Goal: Find specific page/section

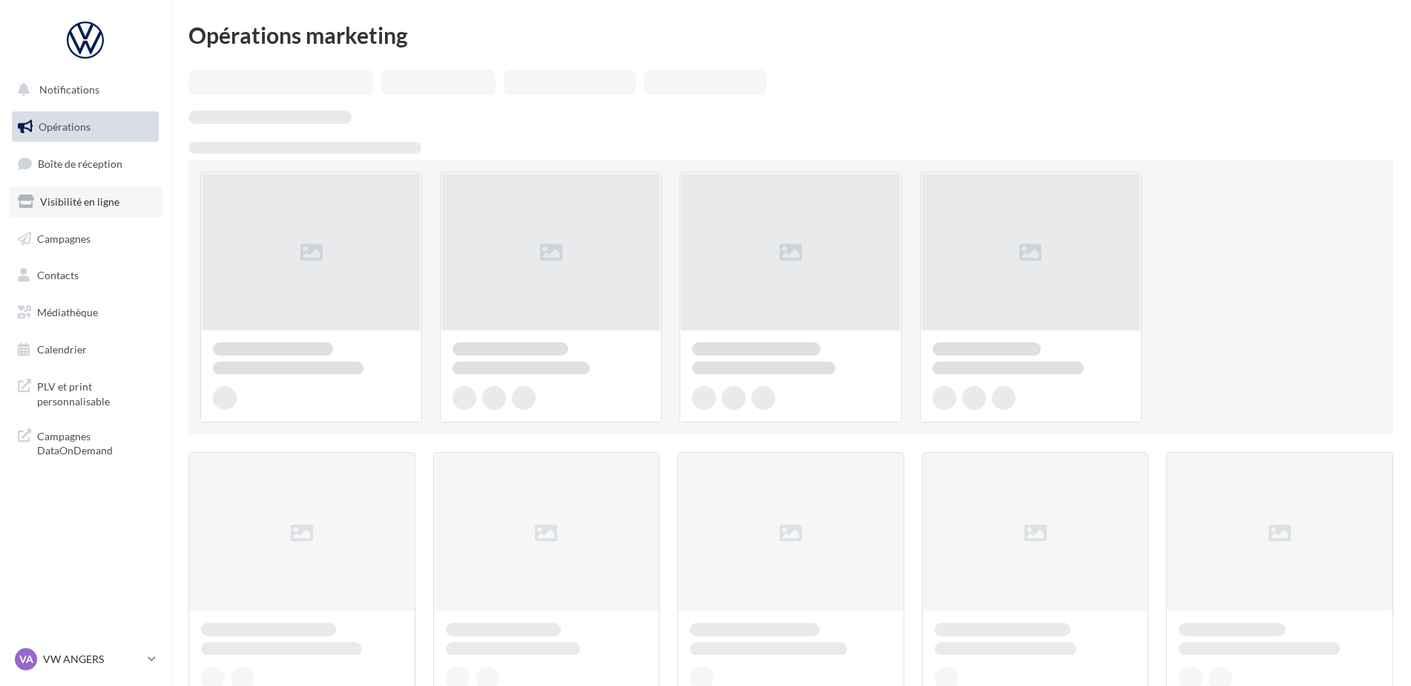
click at [74, 202] on span "Visibilité en ligne" at bounding box center [79, 201] width 79 height 13
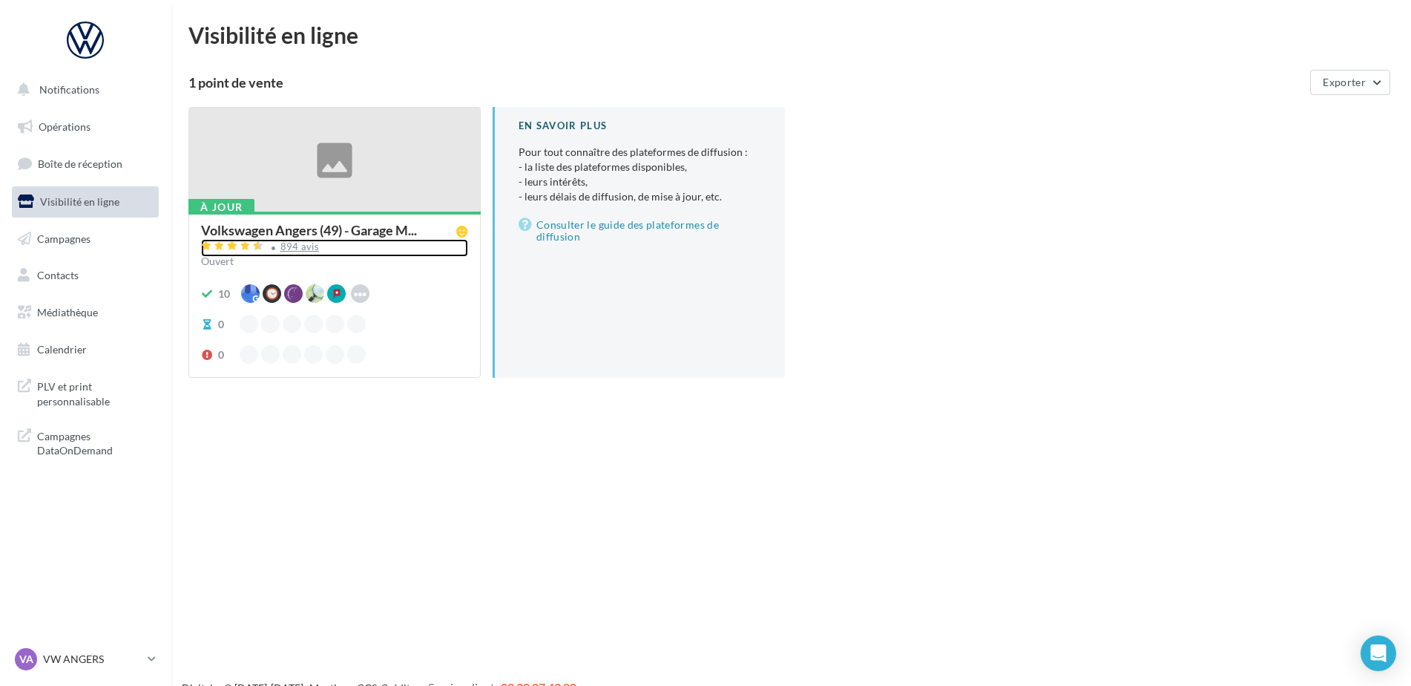
click at [315, 244] on div "894 avis" at bounding box center [299, 247] width 39 height 10
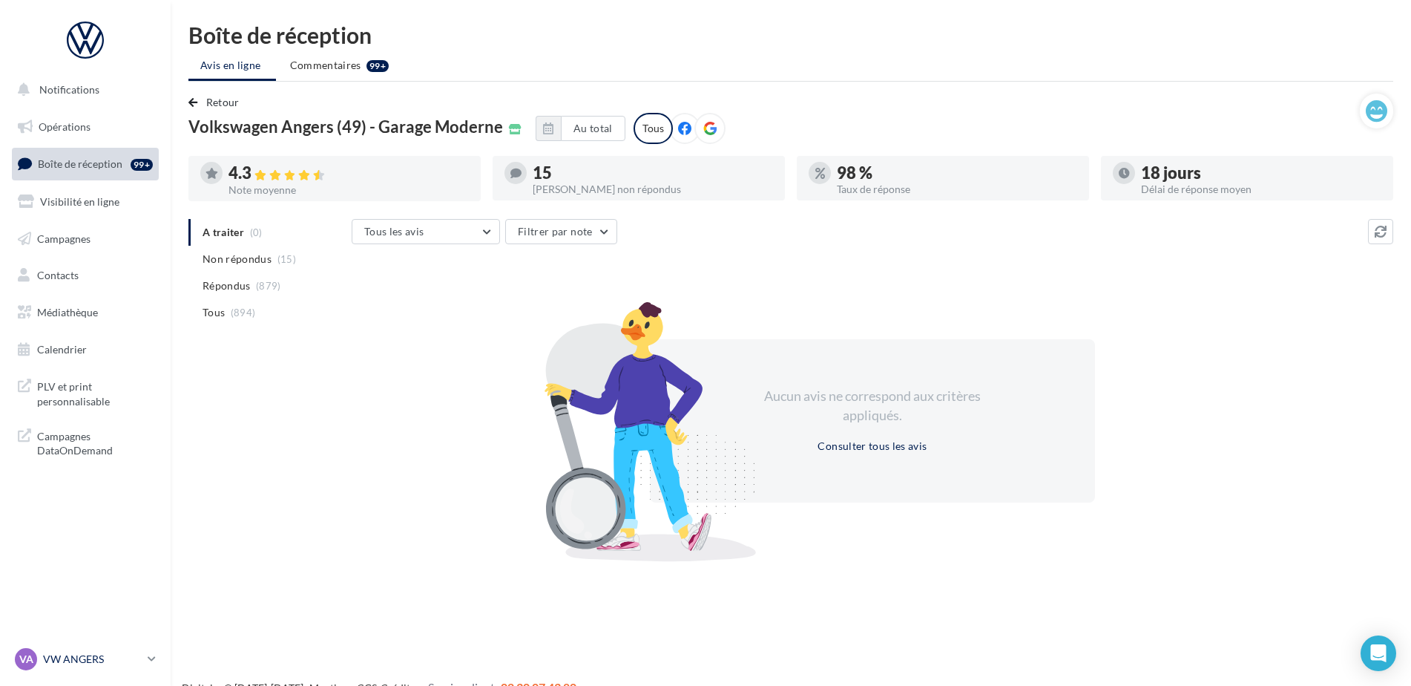
click at [82, 648] on div "VA VW ANGERS vw-ang-tar" at bounding box center [78, 659] width 127 height 22
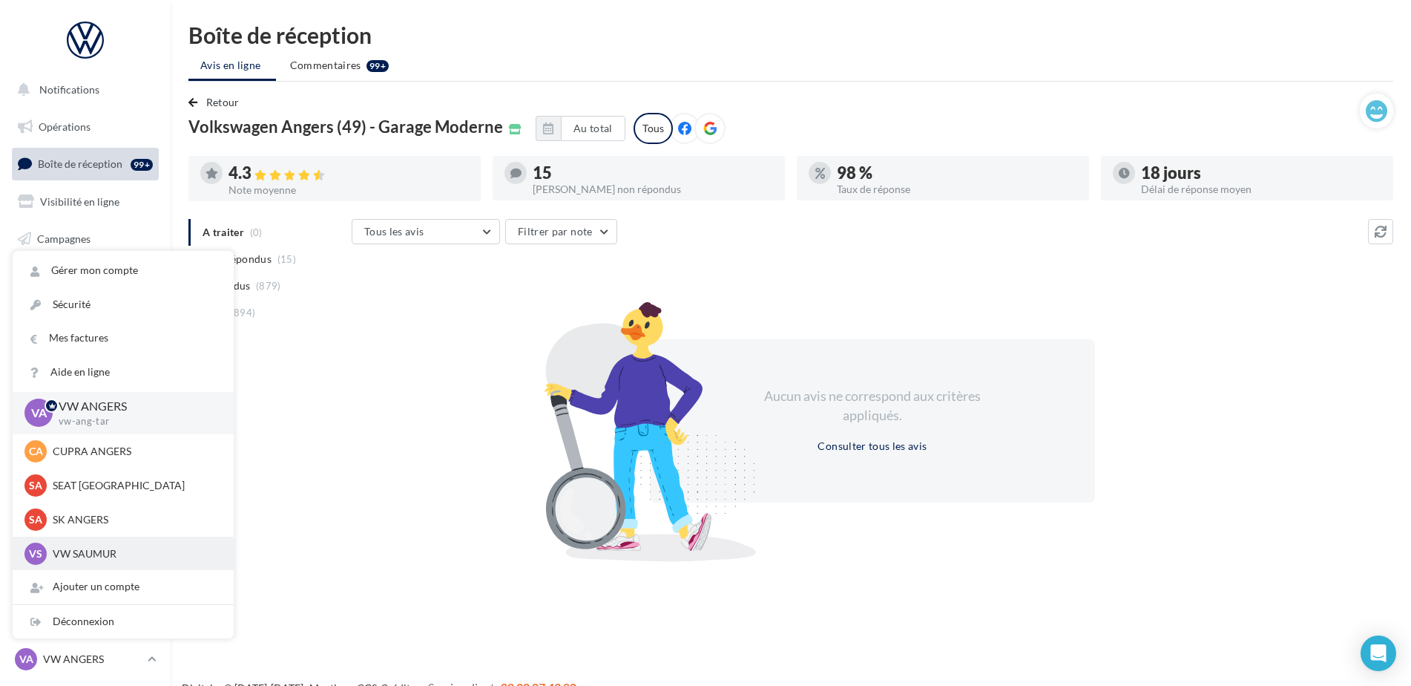
scroll to position [137, 0]
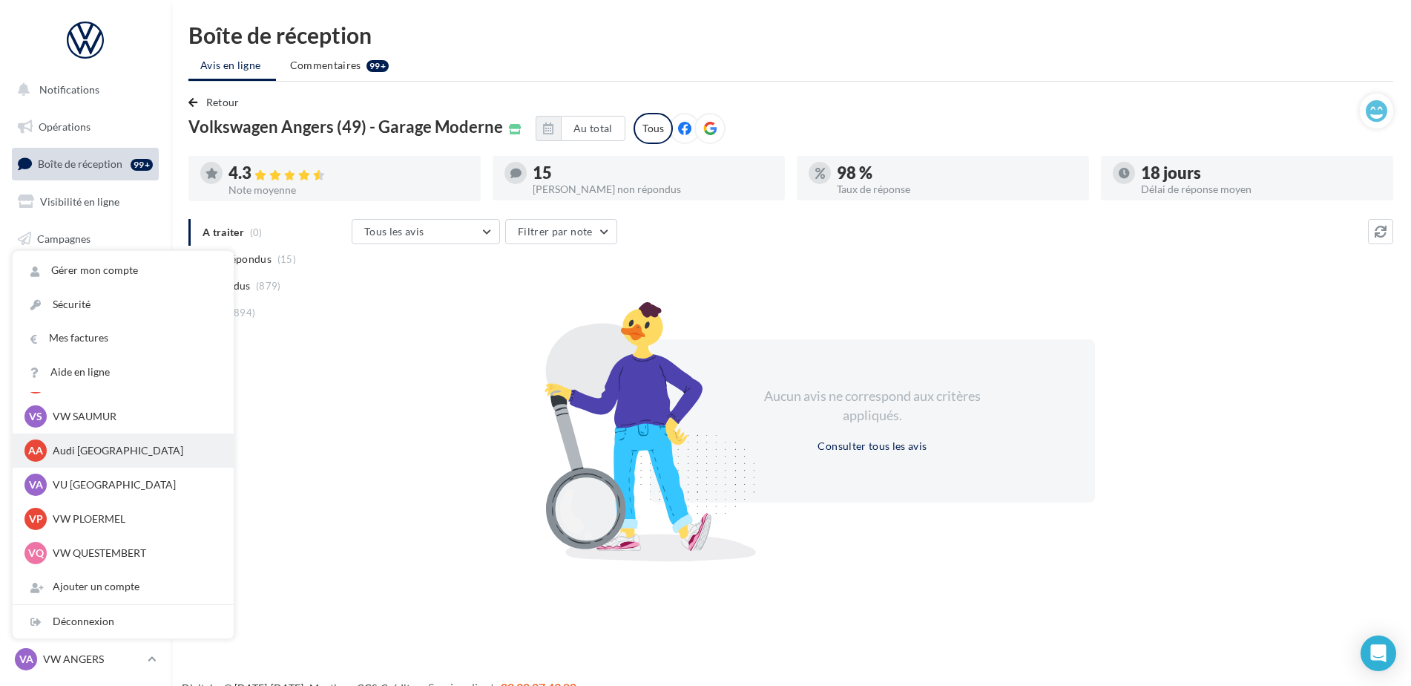
click at [89, 455] on p "Audi [GEOGRAPHIC_DATA]" at bounding box center [134, 450] width 163 height 15
